Goal: Task Accomplishment & Management: Complete application form

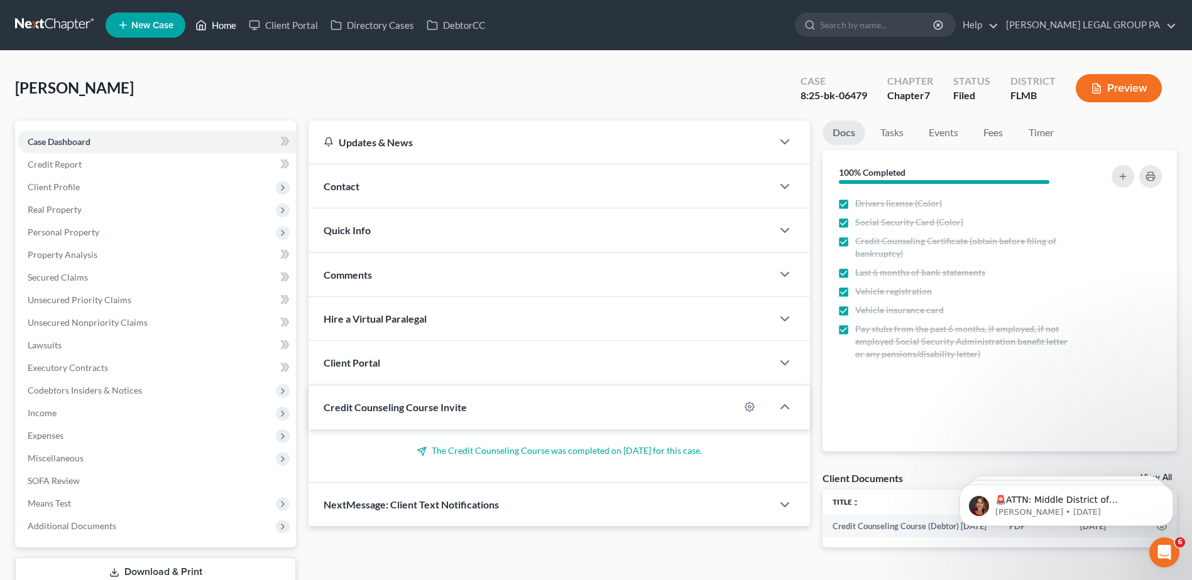
click at [213, 21] on link "Home" at bounding box center [215, 25] width 53 height 23
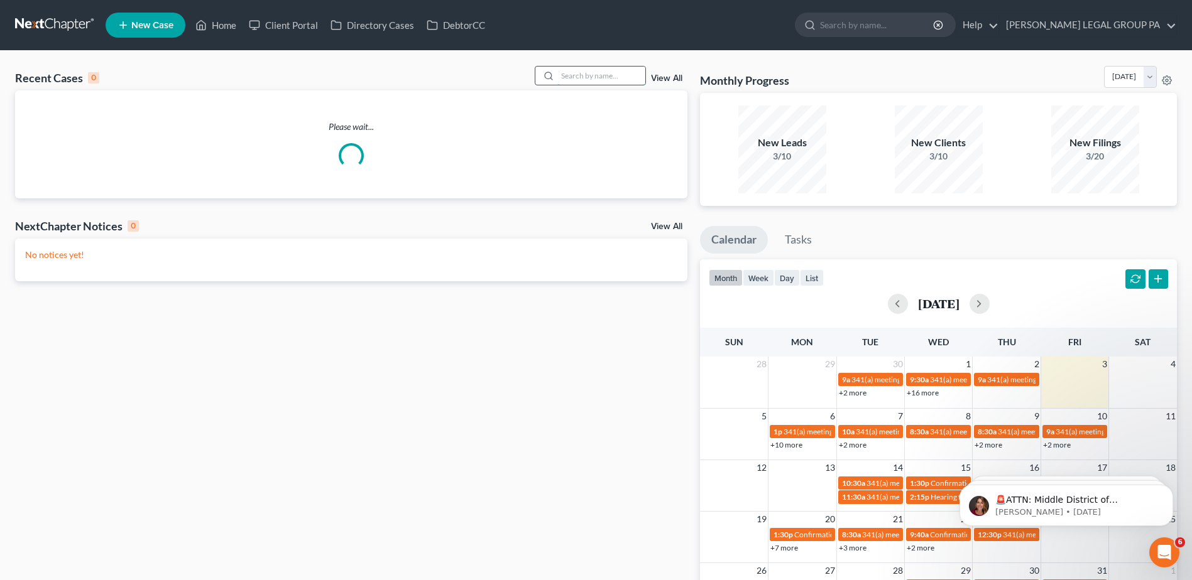
click at [578, 85] on input "search" at bounding box center [601, 76] width 88 height 18
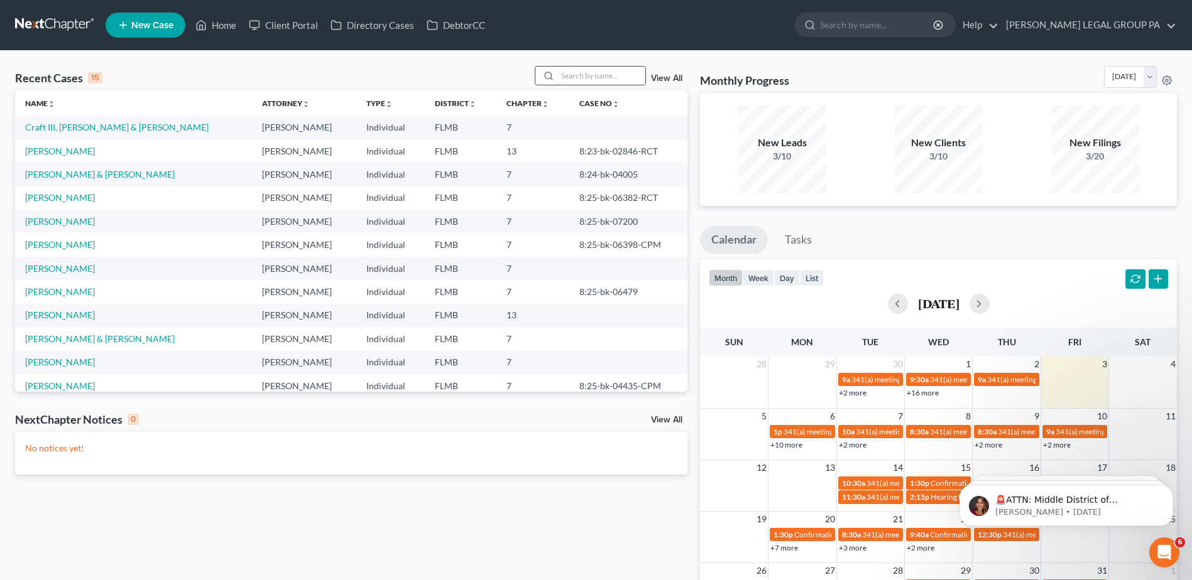
paste input "Lockward"
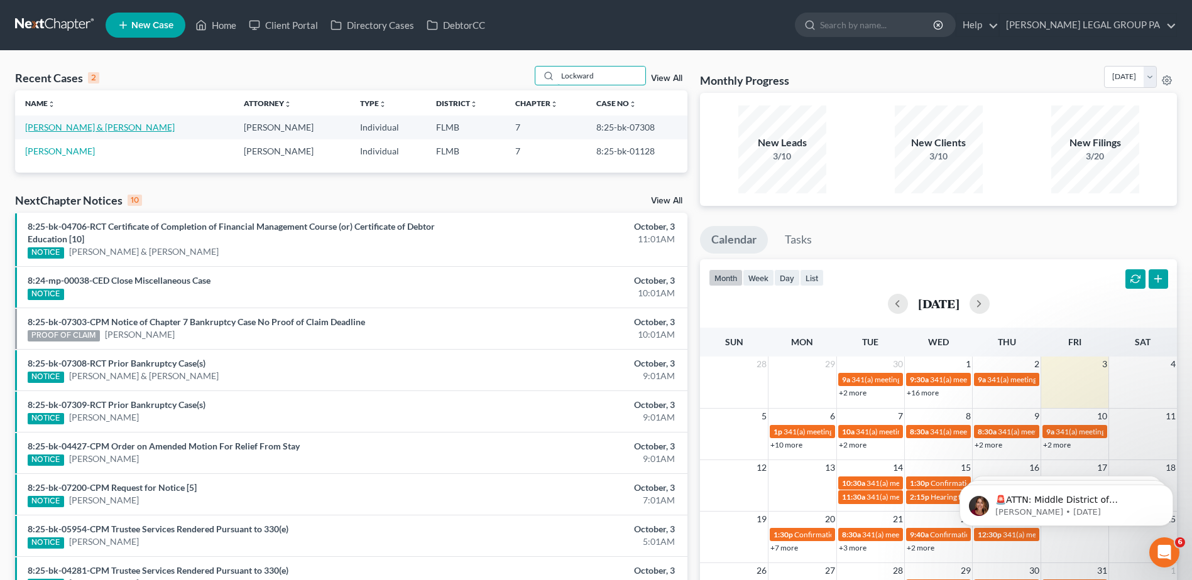
type input "Lockward"
click at [63, 128] on link "[PERSON_NAME] & [PERSON_NAME]" at bounding box center [99, 127] width 149 height 11
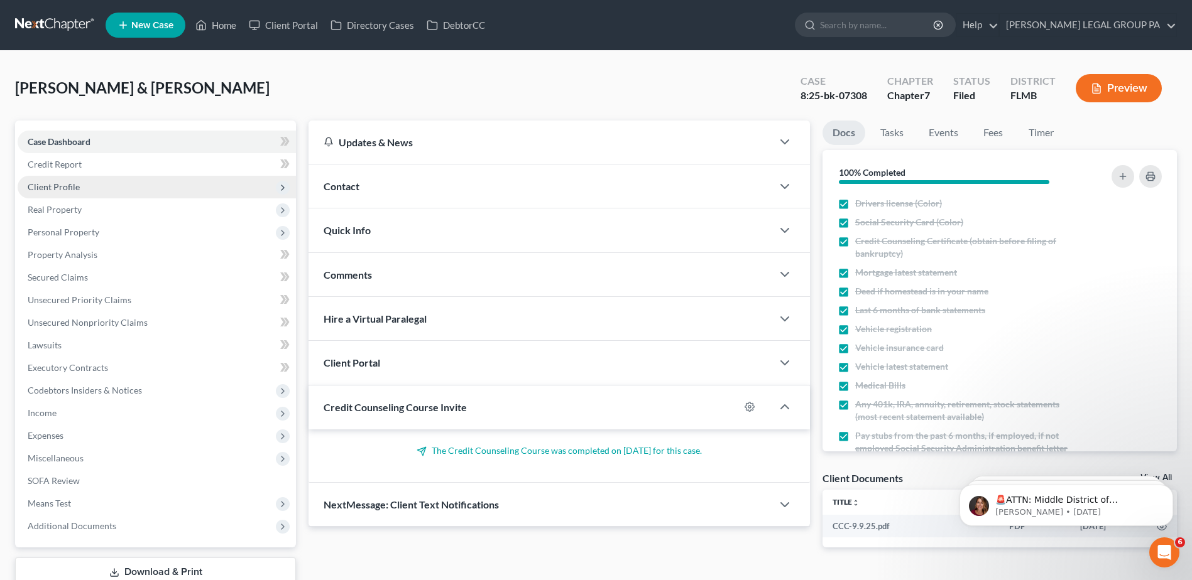
click at [52, 183] on span "Client Profile" at bounding box center [54, 187] width 52 height 11
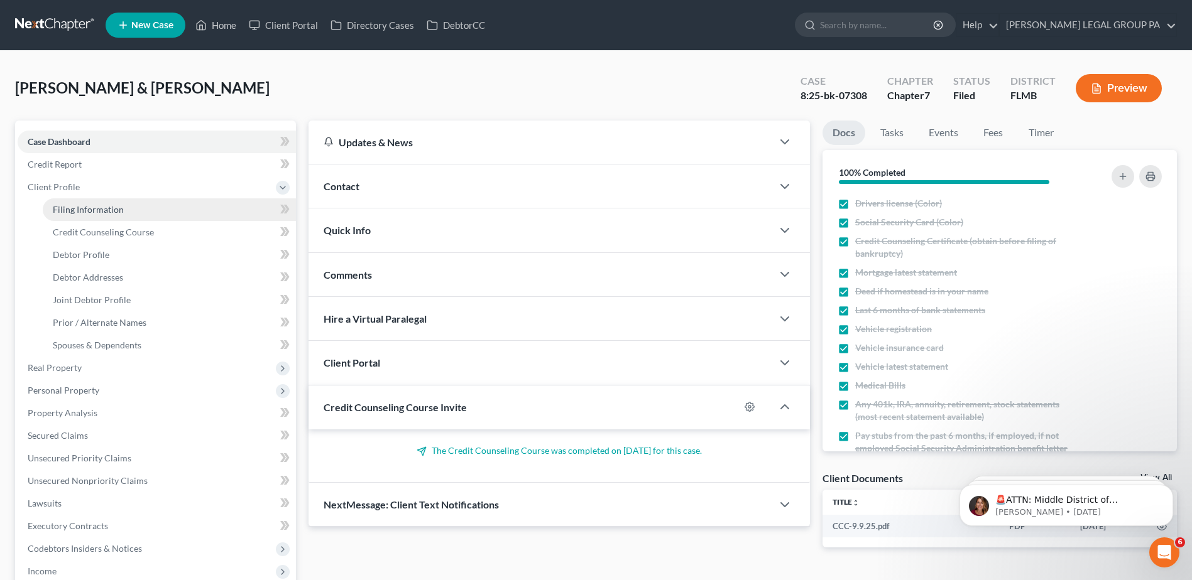
click at [88, 213] on span "Filing Information" at bounding box center [88, 209] width 71 height 11
select select "1"
select select "0"
select select "15"
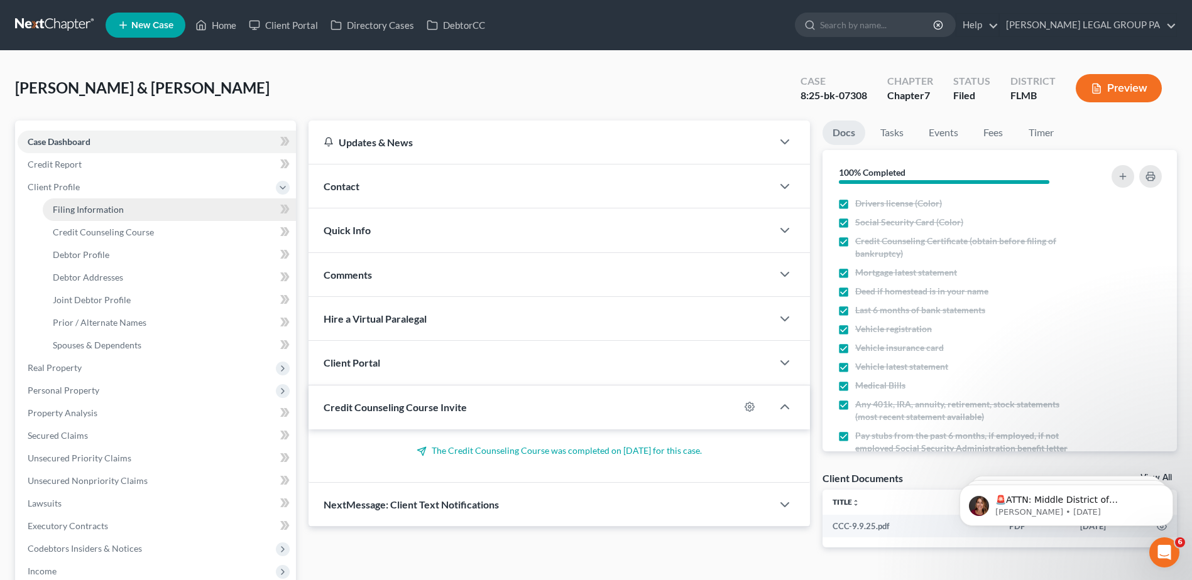
select select "0"
select select "9"
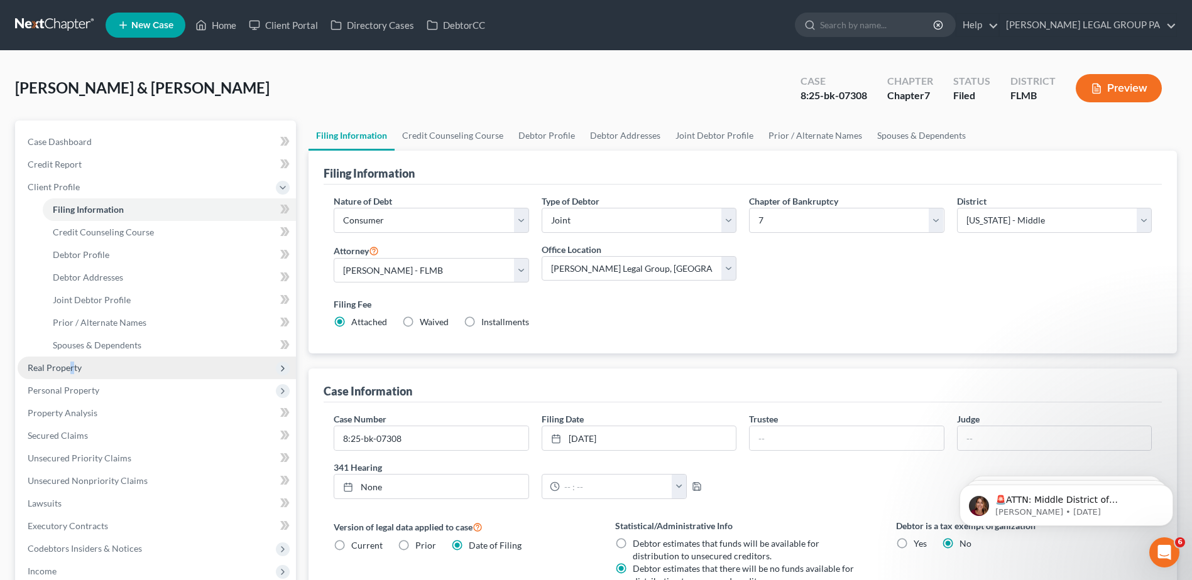
click at [72, 364] on span "Real Property" at bounding box center [55, 367] width 54 height 11
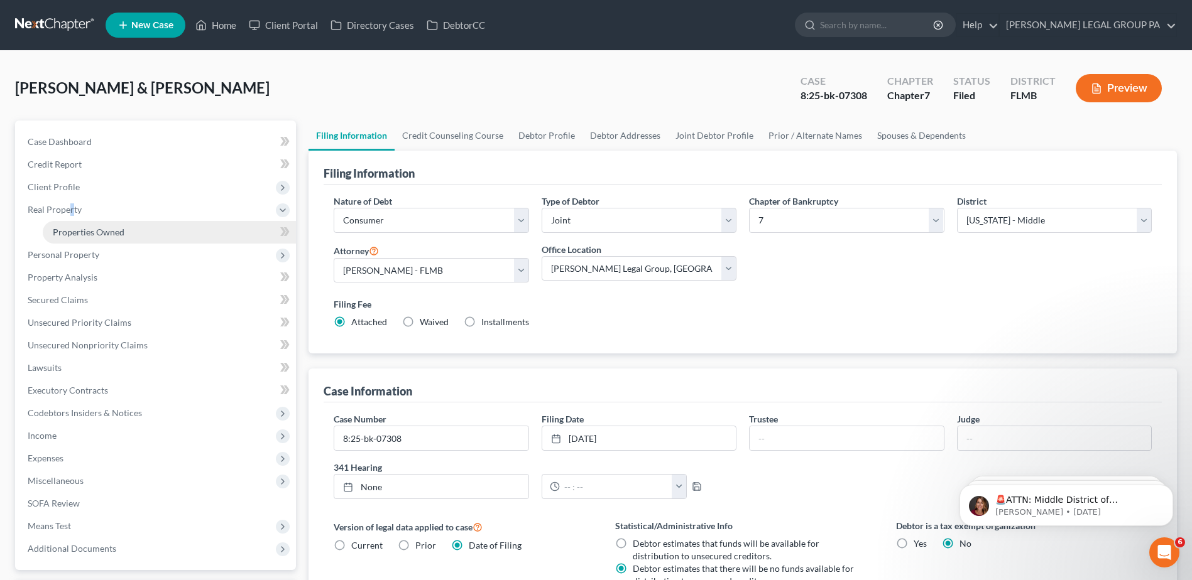
drag, startPoint x: 72, startPoint y: 364, endPoint x: 82, endPoint y: 231, distance: 134.1
click at [82, 231] on span "Properties Owned" at bounding box center [89, 232] width 72 height 11
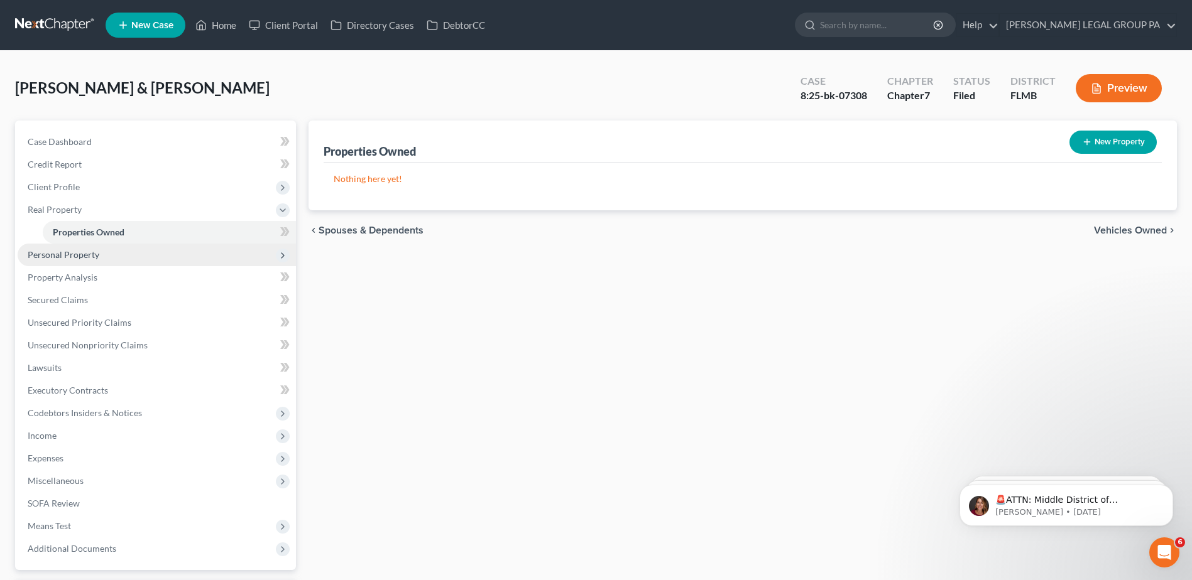
click at [70, 258] on span "Personal Property" at bounding box center [64, 254] width 72 height 11
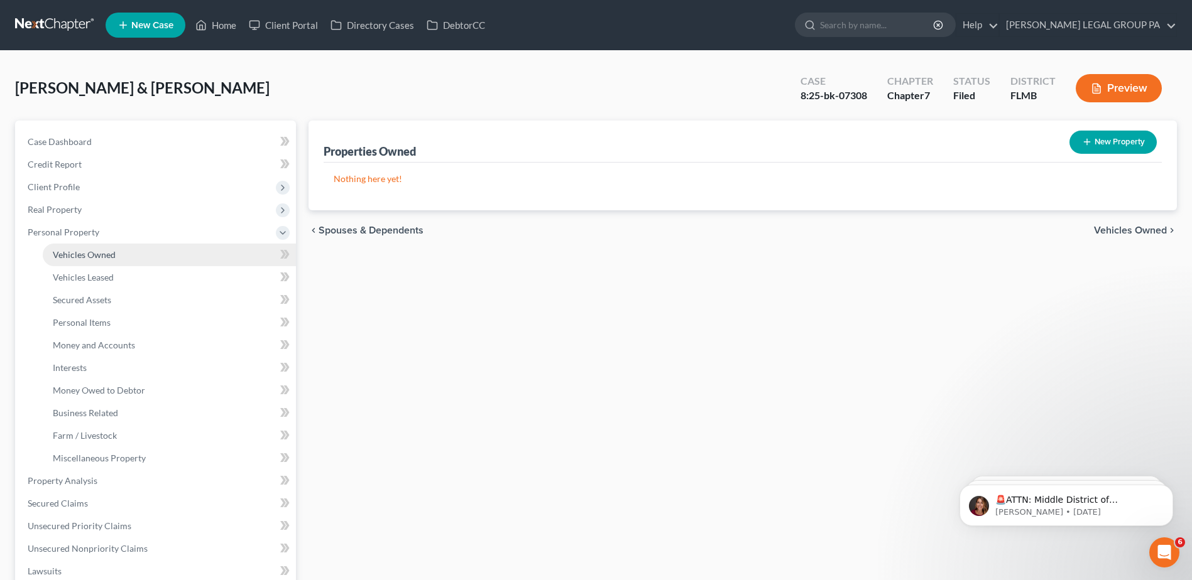
click at [79, 257] on span "Vehicles Owned" at bounding box center [84, 254] width 63 height 11
